Goal: Register for event/course

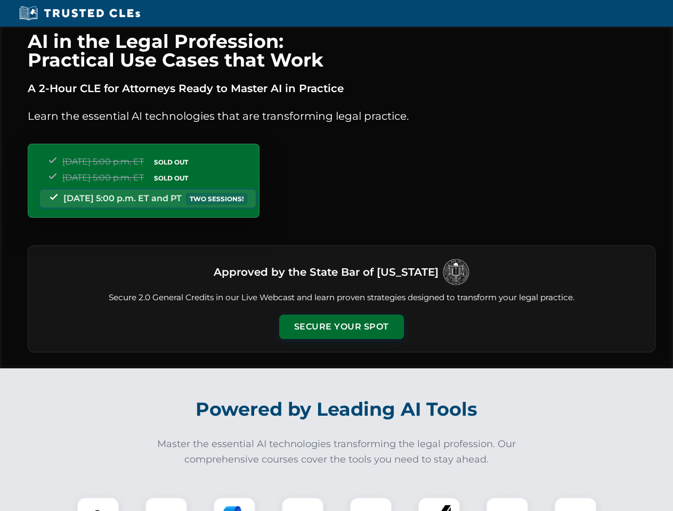
click at [341, 327] on button "Secure Your Spot" at bounding box center [341, 327] width 125 height 25
click at [98, 504] on img at bounding box center [98, 518] width 31 height 31
